Goal: Task Accomplishment & Management: Use online tool/utility

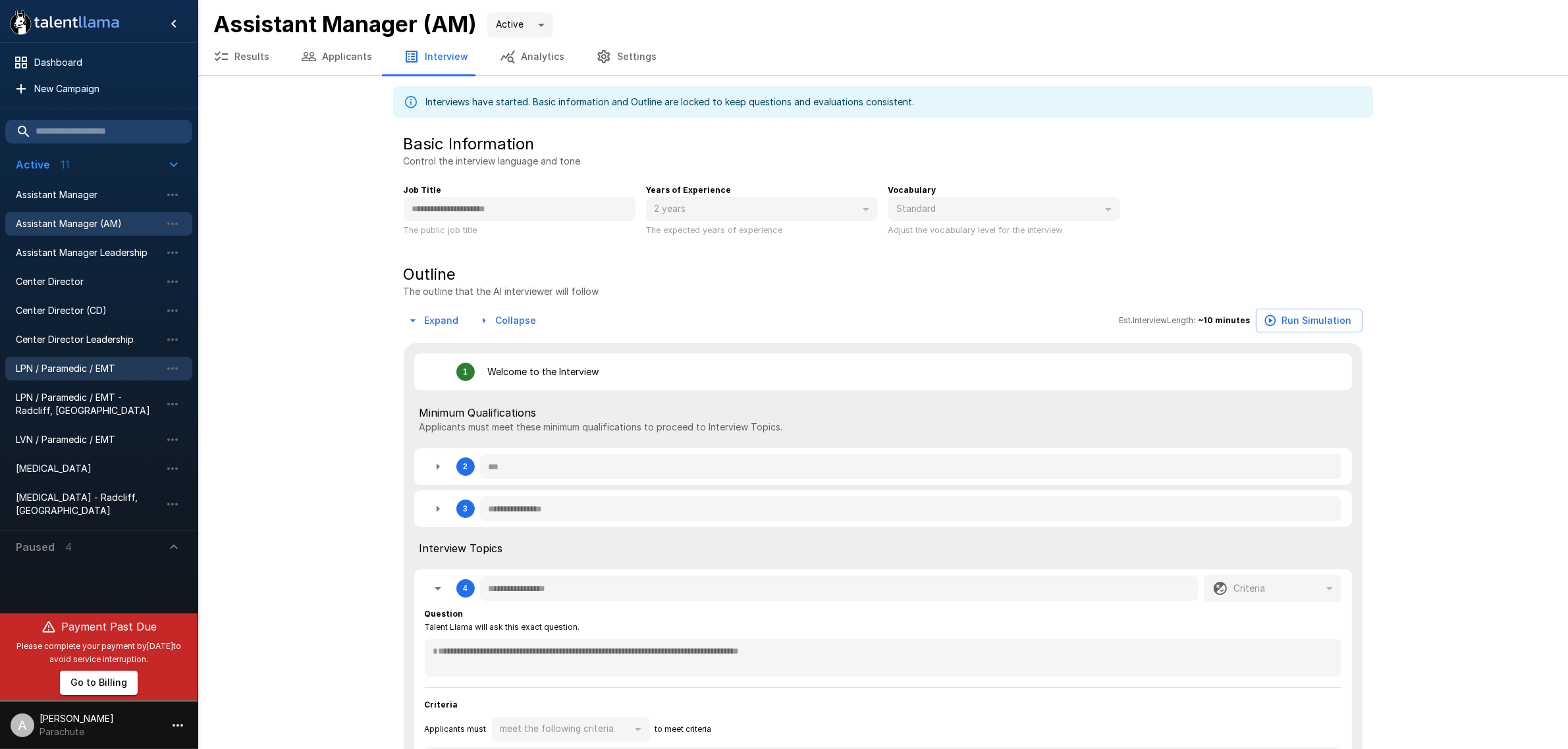
click at [77, 360] on div "LPN / Paramedic / EMT" at bounding box center [98, 368] width 187 height 24
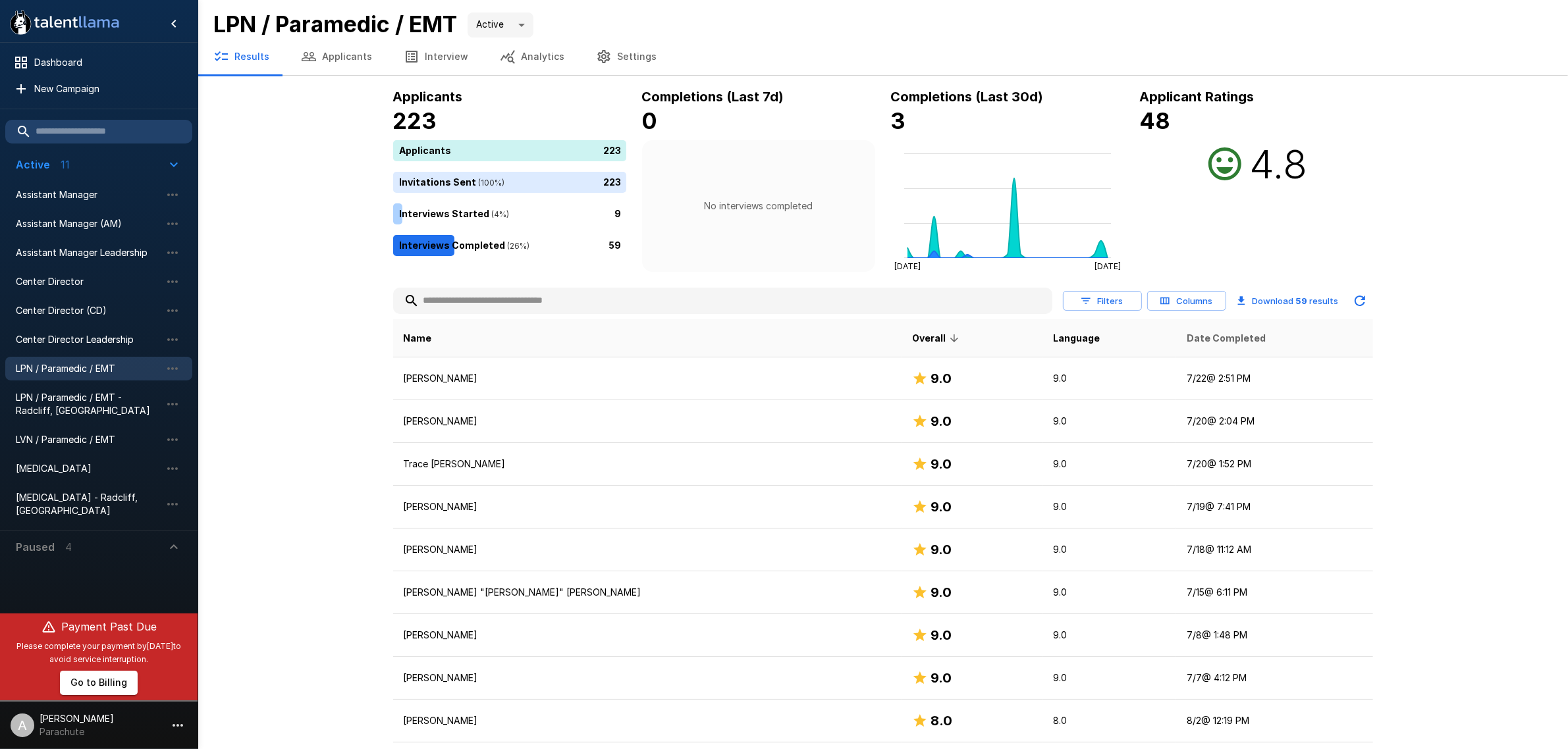
click at [1187, 336] on span "Date Completed" at bounding box center [1226, 338] width 79 height 16
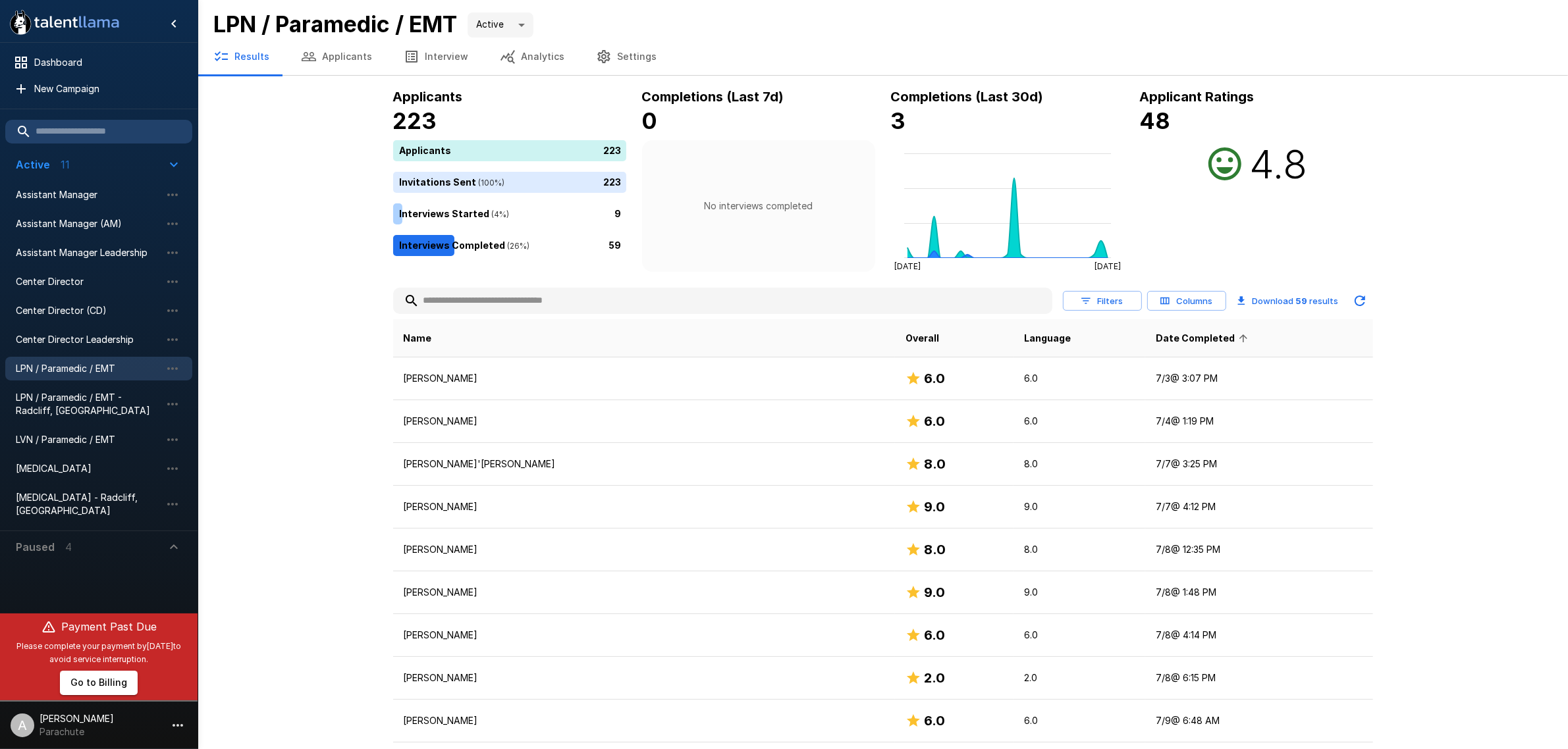
click at [1166, 336] on span "Date Completed" at bounding box center [1204, 338] width 96 height 16
click at [356, 58] on button "Applicants" at bounding box center [336, 57] width 103 height 37
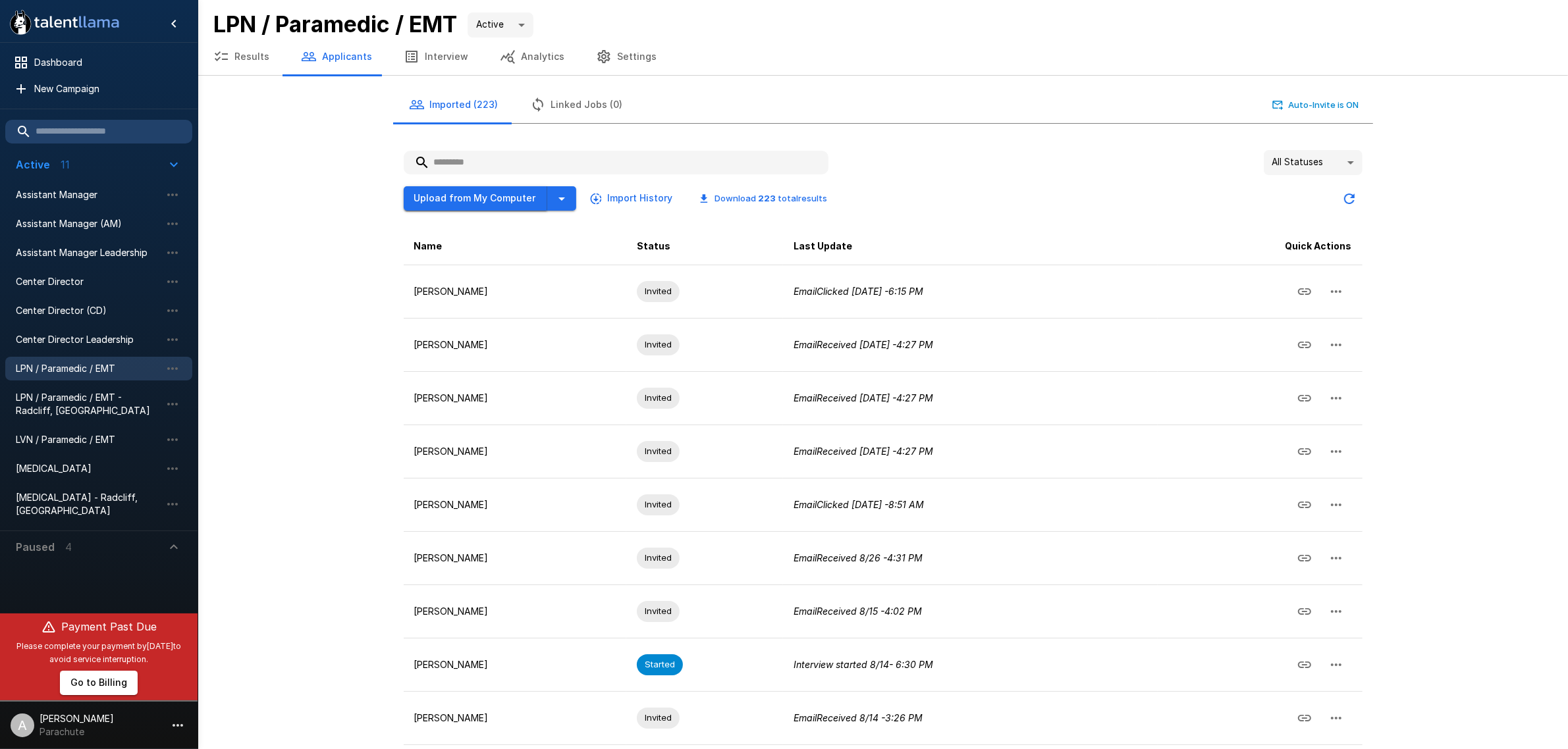
click at [484, 205] on button "Upload from My Computer" at bounding box center [475, 198] width 144 height 24
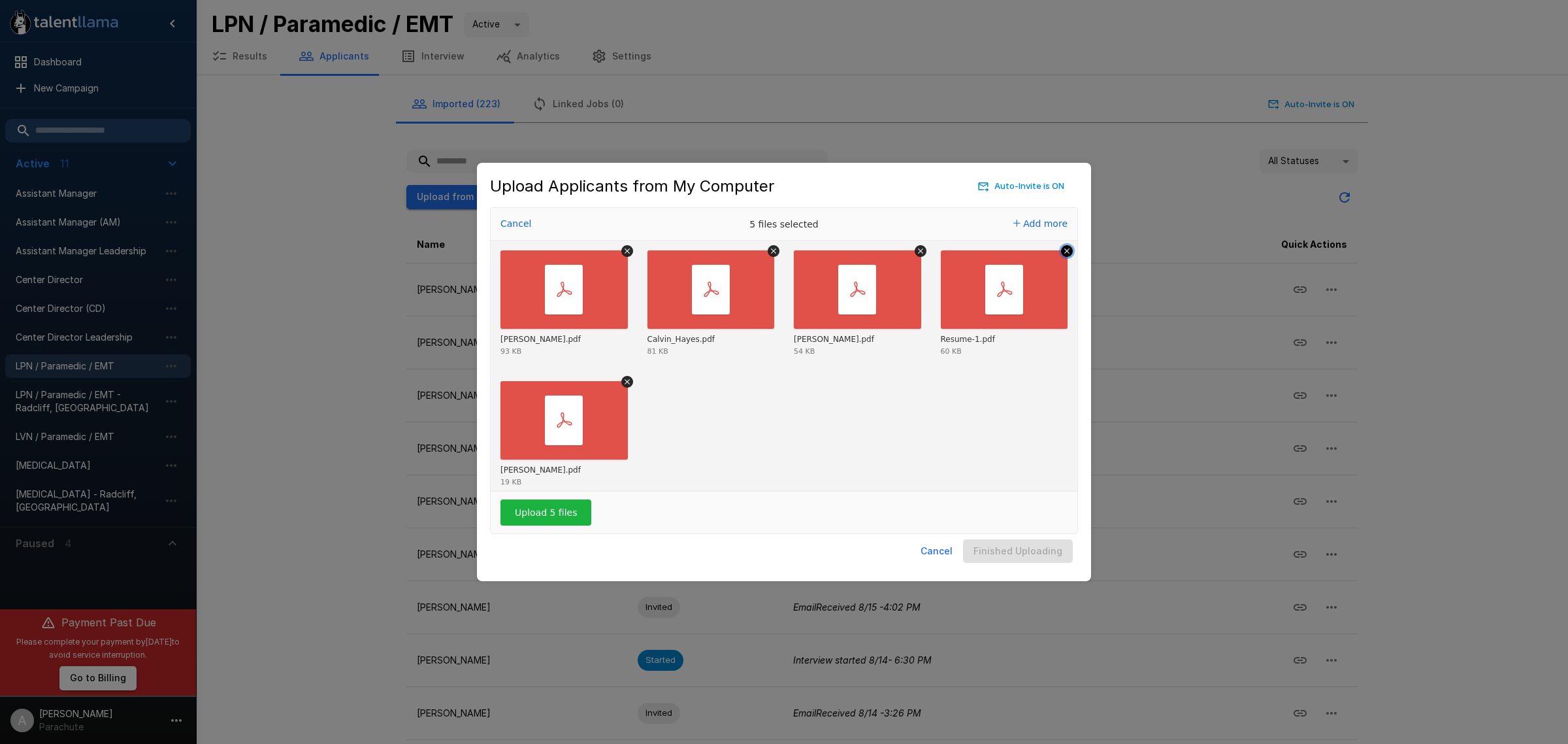
click at [1061, 255] on icon "Remove file" at bounding box center [1067, 251] width 12 height 12
drag, startPoint x: 795, startPoint y: 440, endPoint x: 639, endPoint y: 505, distance: 169.0
click at [796, 446] on div "[PERSON_NAME].pdf 93 KB Calvin_Hayes.pdf 81 KB Emily_Cole.pdf 54 KB [PERSON_NAM…" at bounding box center [784, 378] width 587 height 262
click at [525, 515] on button "Upload 5 files" at bounding box center [546, 512] width 91 height 26
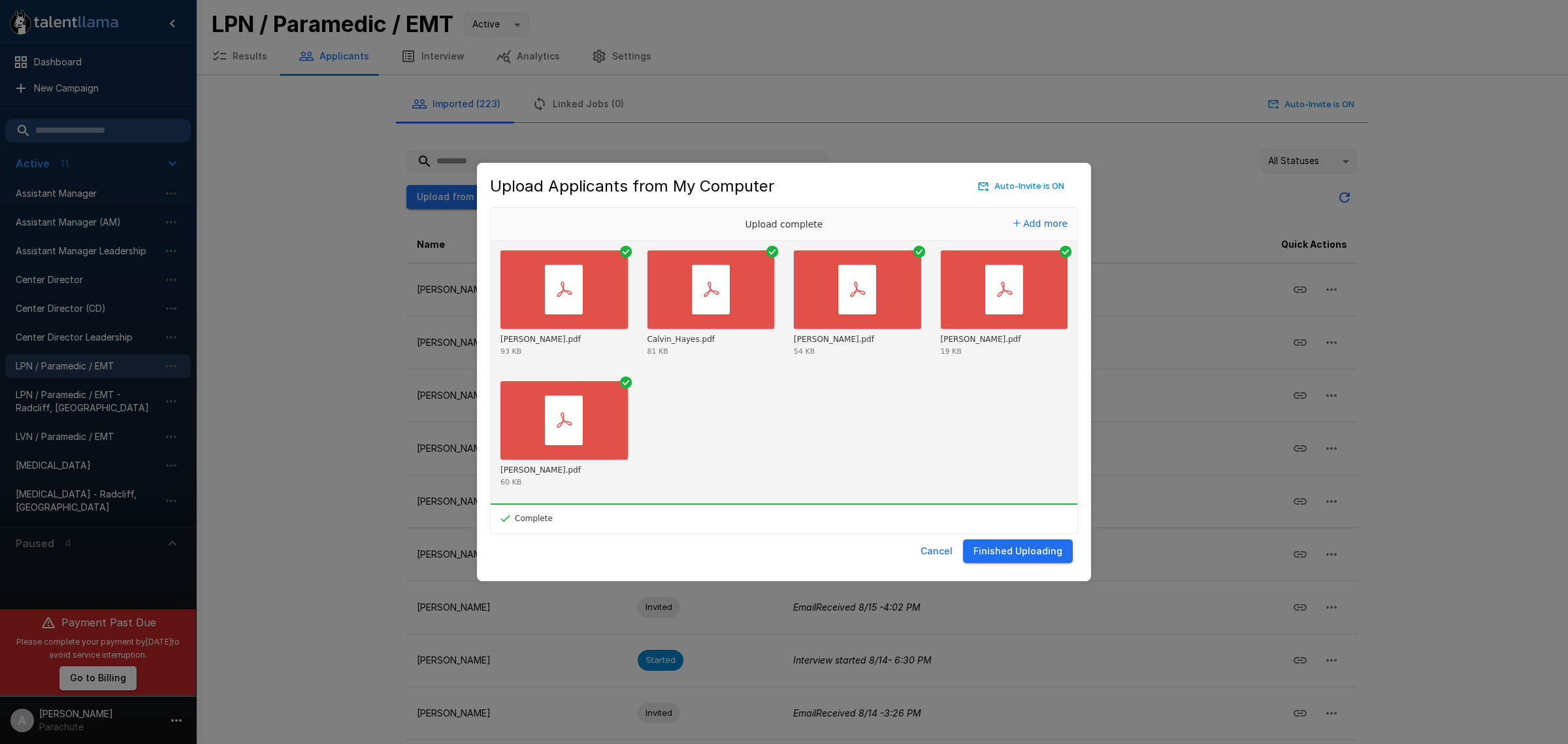
click at [1003, 548] on button "Finished Uploading" at bounding box center [1018, 551] width 110 height 24
